Goal: Find specific page/section: Find specific page/section

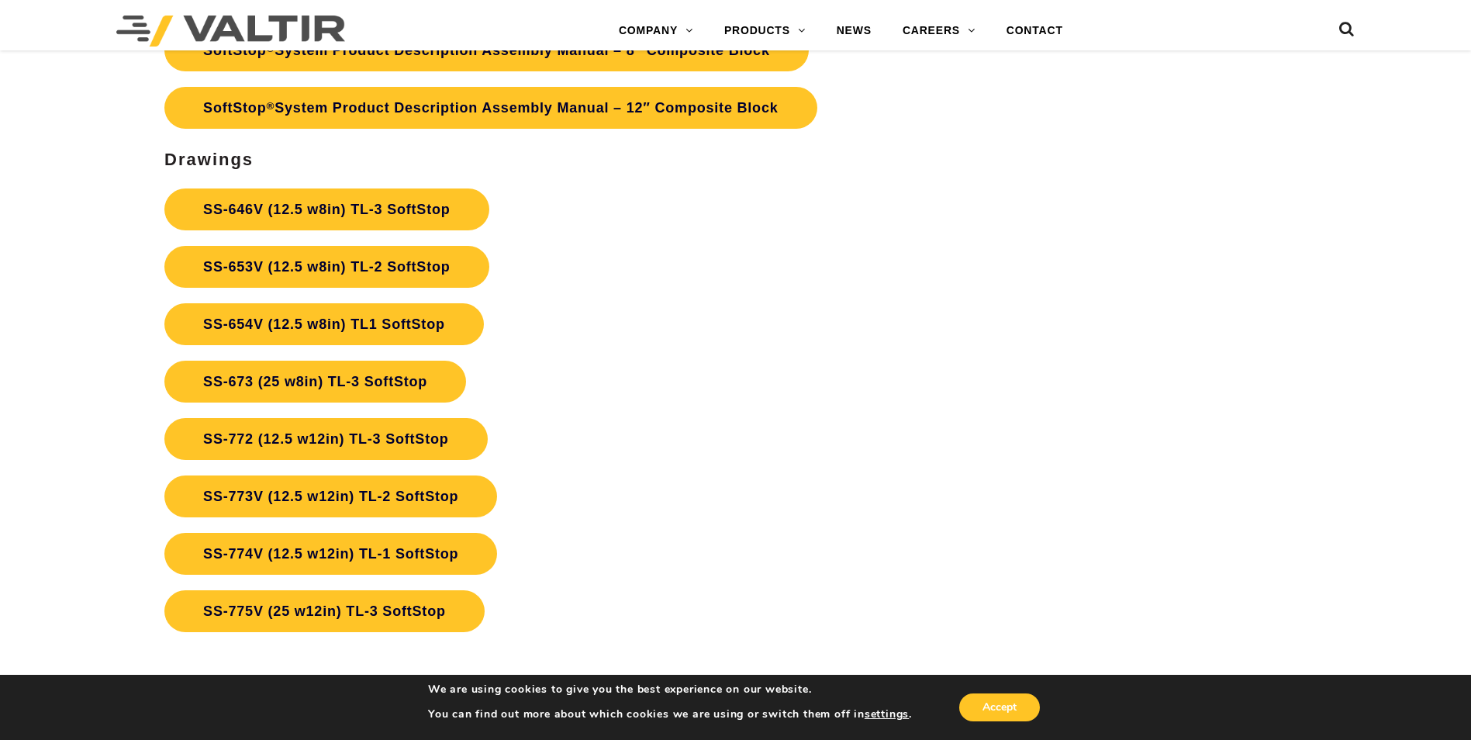
scroll to position [5738, 0]
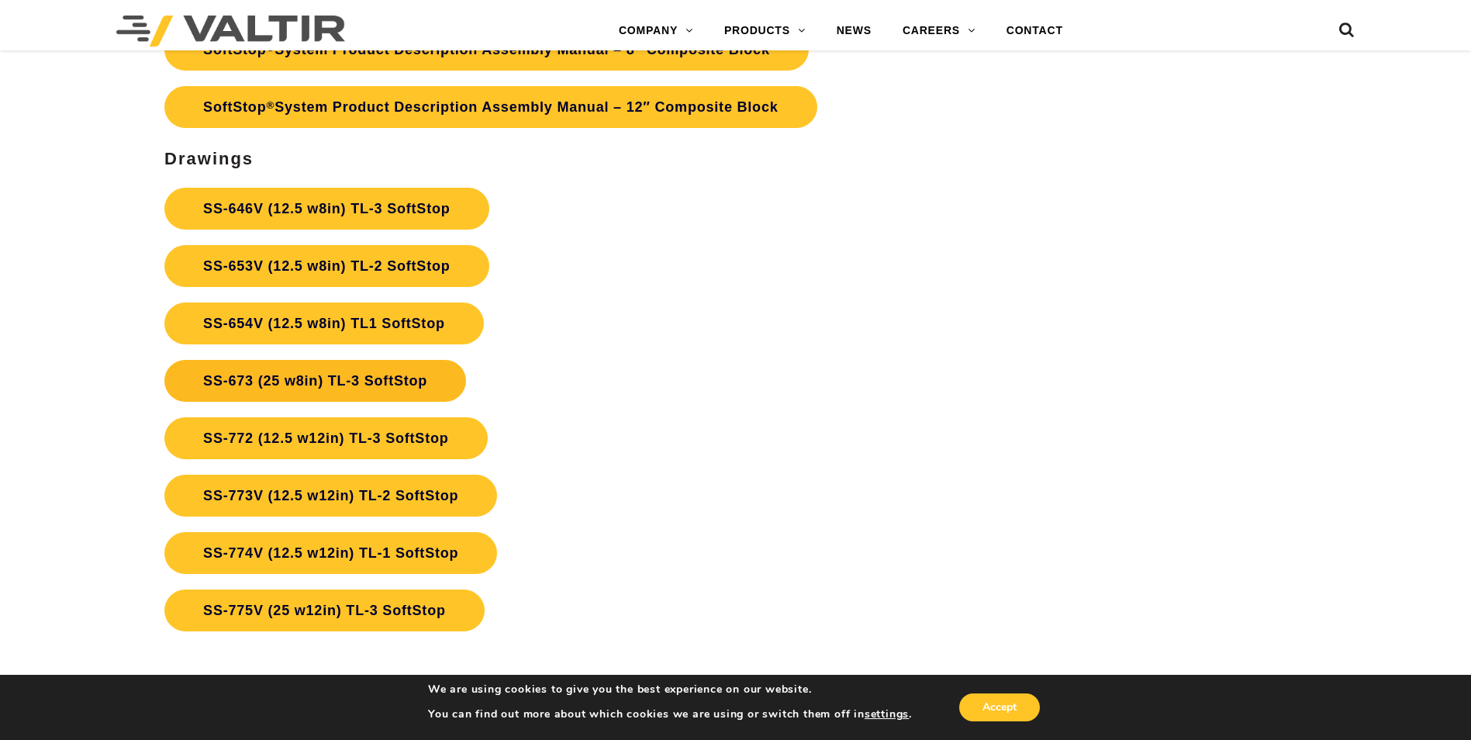
click at [388, 382] on link "SS-673 (25 w8in) TL-3 SoftStop" at bounding box center [315, 381] width 302 height 42
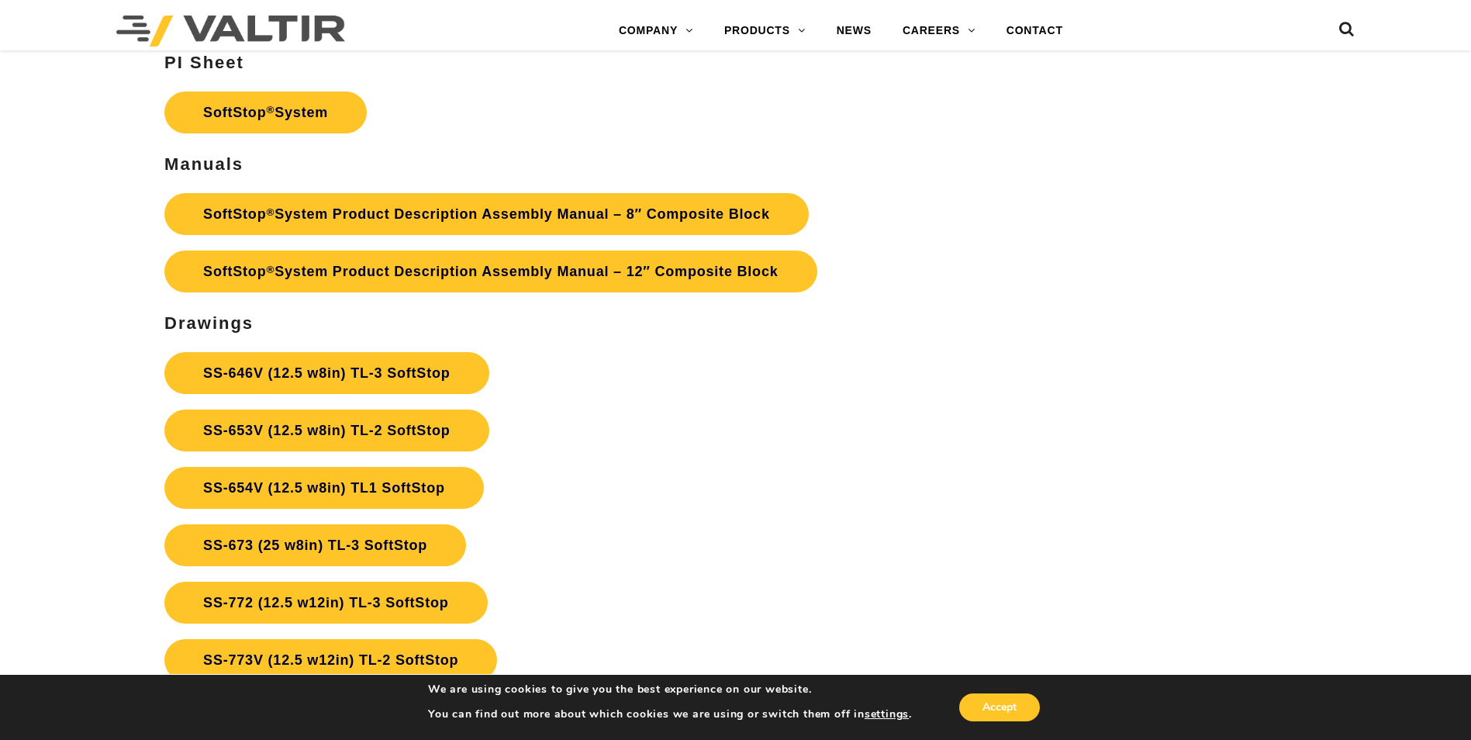
scroll to position [5660, 0]
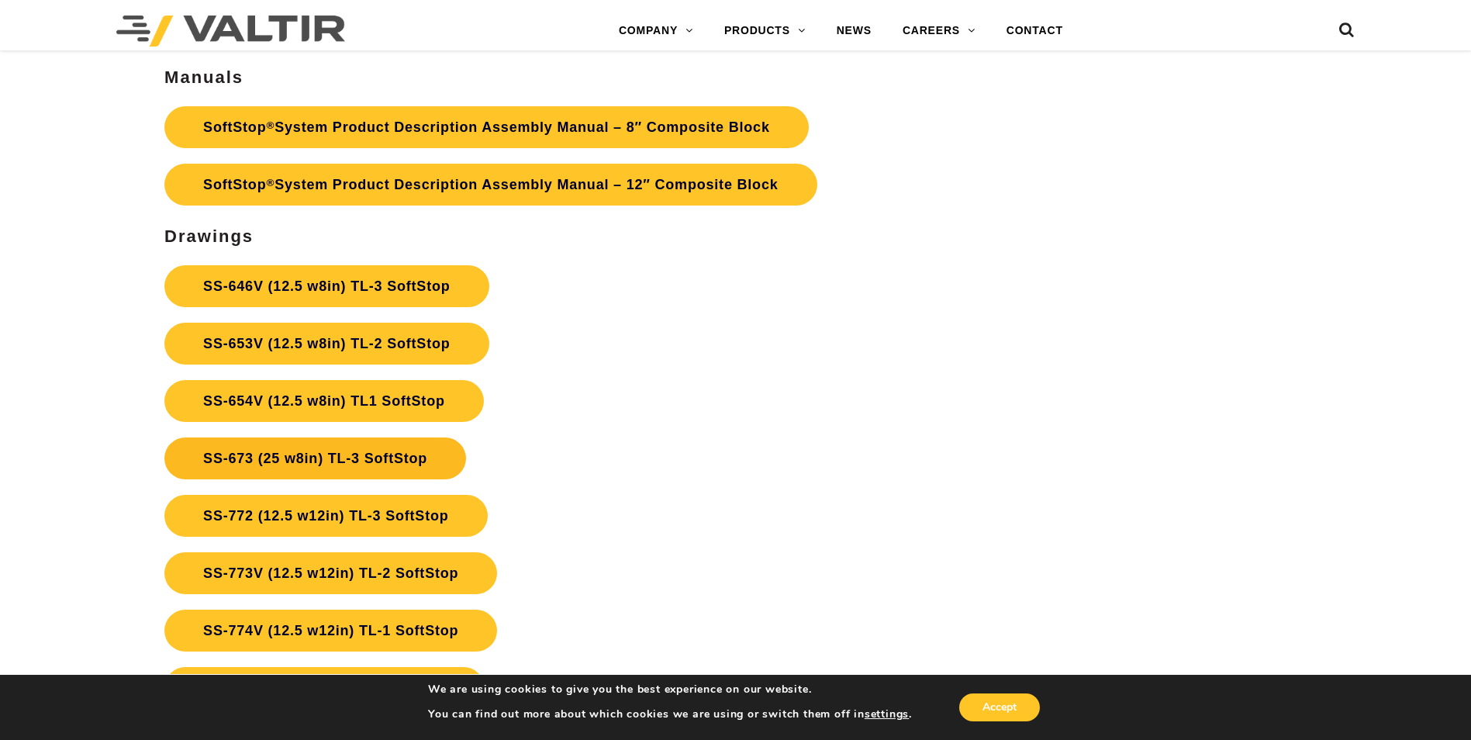
click at [316, 457] on link "SS-673 (25 w8in) TL-3 SoftStop" at bounding box center [315, 458] width 302 height 42
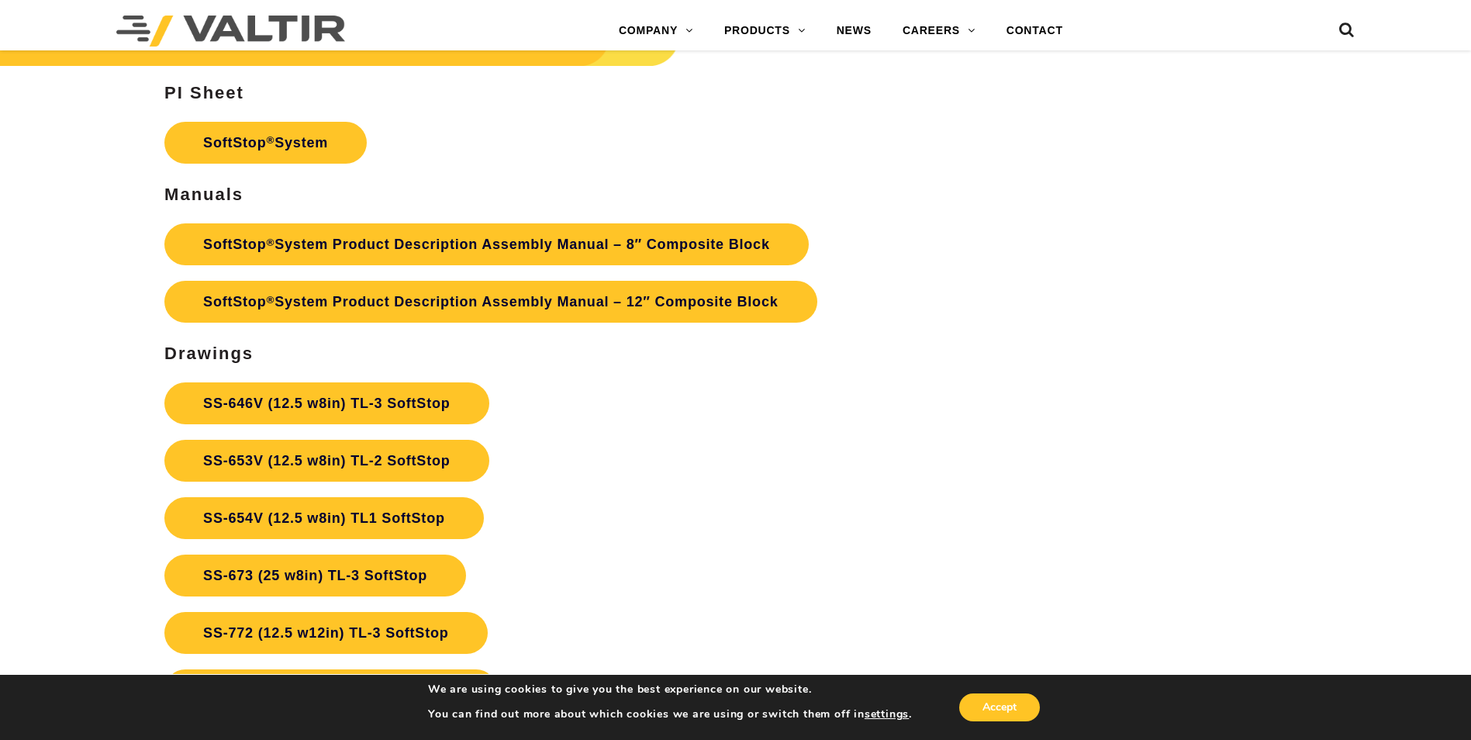
scroll to position [5815, 0]
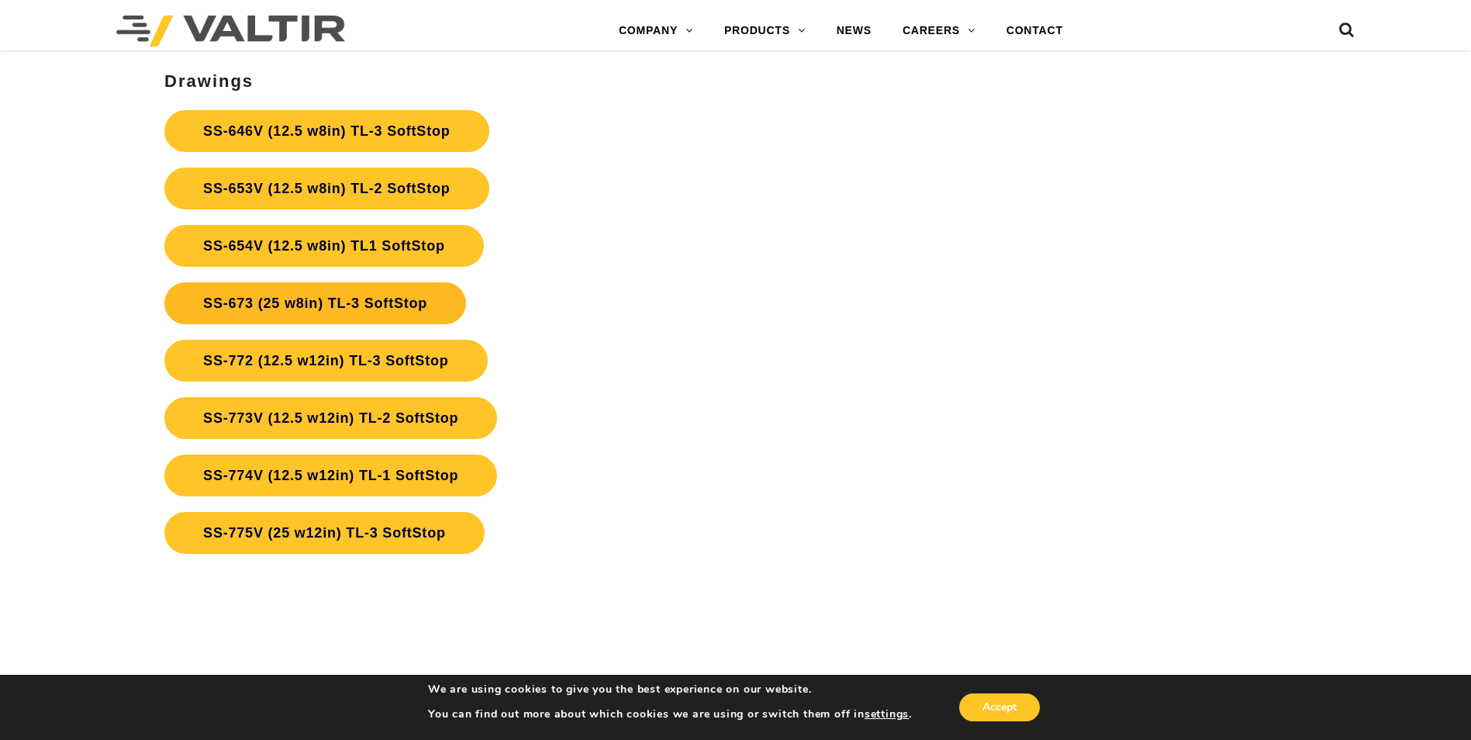
click at [293, 305] on link "SS-673 (25 w8in) TL-3 SoftStop" at bounding box center [315, 303] width 302 height 42
